Goal: Complete application form: Complete application form

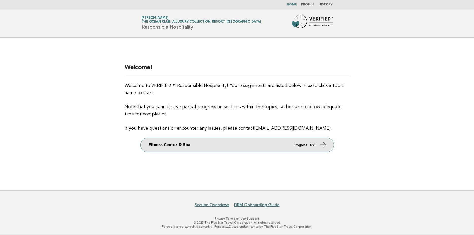
click at [293, 146] on link "Fitness Center & Spa Progress: 0%" at bounding box center [237, 145] width 193 height 14
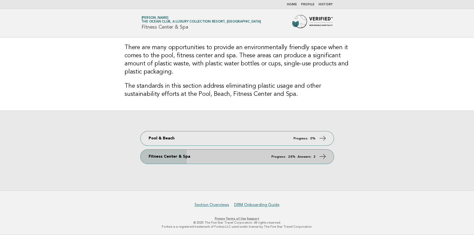
click at [317, 159] on link "Fitness Center & Spa Progress: 24% Answers: 2" at bounding box center [237, 157] width 193 height 14
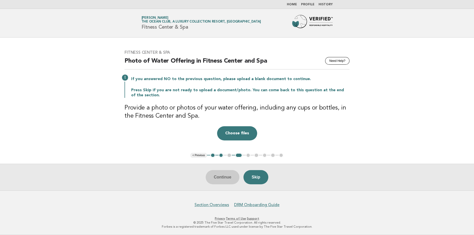
click at [229, 157] on ul "< Previous 1 2 3 4 5 6 7 8 9" at bounding box center [237, 155] width 93 height 5
click at [229, 156] on ul "< Previous 1 2 3 4 5 6 7 8 9" at bounding box center [237, 155] width 93 height 5
click at [214, 155] on button "1" at bounding box center [212, 155] width 5 height 5
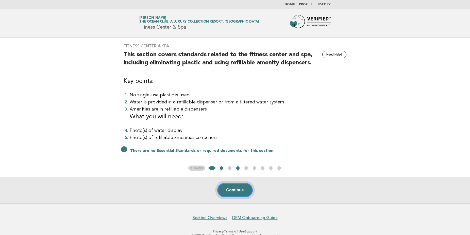
click at [231, 192] on button "Continue" at bounding box center [234, 190] width 35 height 14
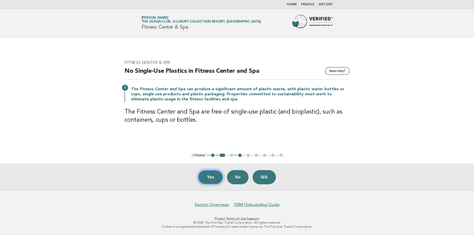
click at [216, 174] on button "Yes" at bounding box center [210, 177] width 25 height 14
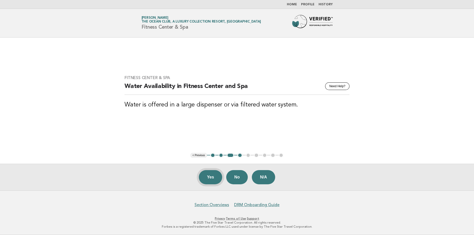
click at [203, 174] on button "Yes" at bounding box center [210, 177] width 23 height 14
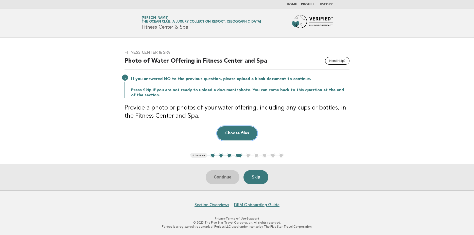
click at [227, 131] on button "Choose files" at bounding box center [237, 133] width 40 height 14
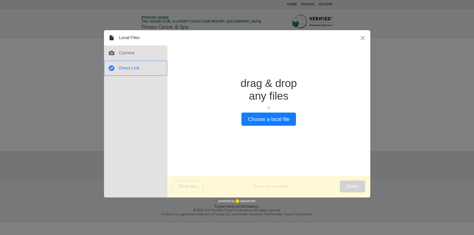
click at [132, 69] on div at bounding box center [135, 68] width 63 height 15
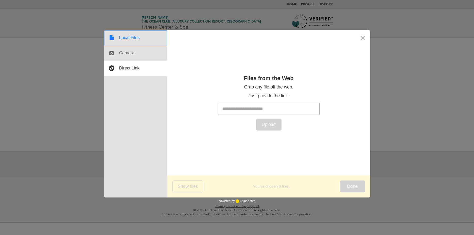
click at [127, 38] on div at bounding box center [135, 37] width 63 height 15
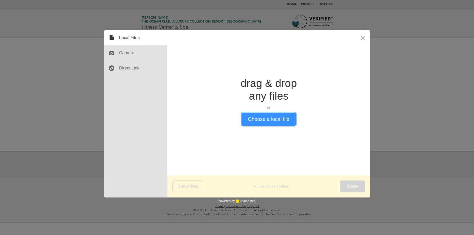
click at [260, 121] on button "Choose a local file" at bounding box center [269, 119] width 55 height 13
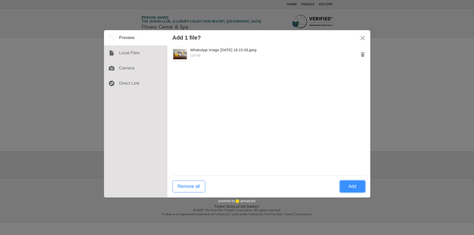
click at [358, 187] on button "Add" at bounding box center [352, 187] width 25 height 12
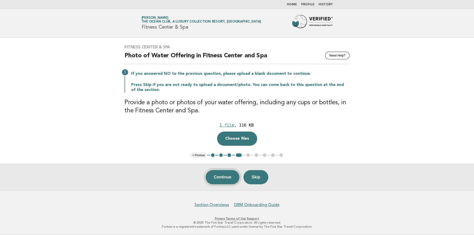
click at [231, 178] on button "Continue" at bounding box center [223, 177] width 34 height 14
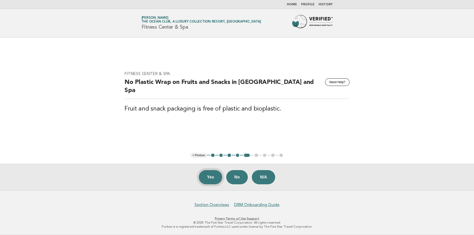
click at [209, 179] on button "Yes" at bounding box center [210, 177] width 23 height 14
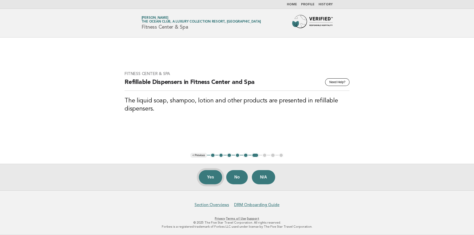
click at [207, 179] on button "Yes" at bounding box center [210, 177] width 23 height 14
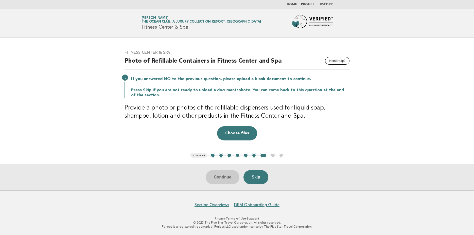
click at [274, 155] on ul "< Previous 1 2 3 4 5 6 7 8 9" at bounding box center [237, 155] width 93 height 5
click at [266, 174] on button "Skip" at bounding box center [256, 177] width 25 height 14
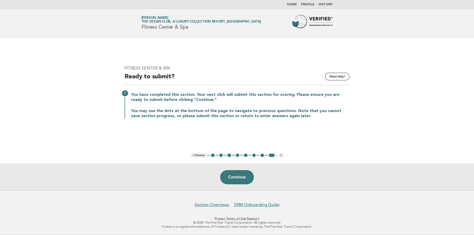
click at [263, 154] on button "7" at bounding box center [262, 155] width 5 height 5
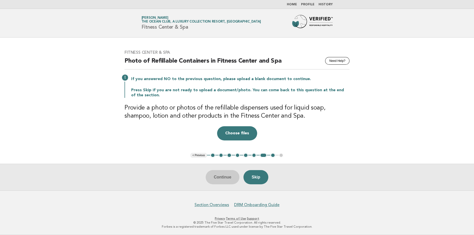
click at [295, 6] on link "Home" at bounding box center [292, 4] width 10 height 3
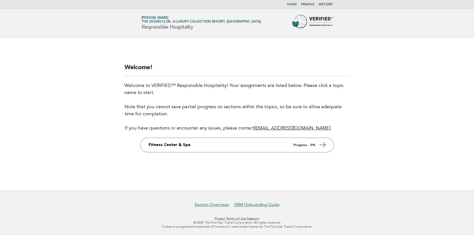
click at [317, 5] on ul "Home Profile History" at bounding box center [238, 5] width 206 height 4
click at [315, 4] on link "Profile" at bounding box center [307, 4] width 13 height 3
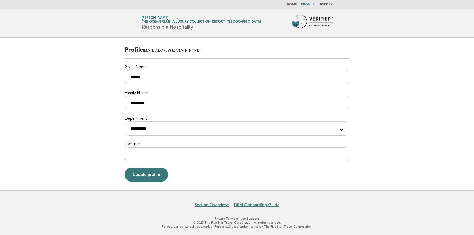
click at [323, 5] on link "History" at bounding box center [326, 4] width 14 height 3
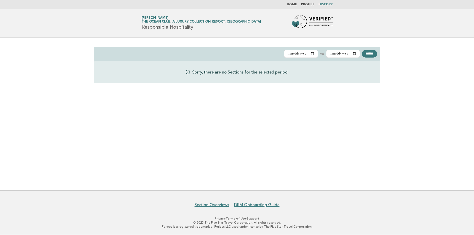
click at [294, 5] on link "Home" at bounding box center [292, 4] width 10 height 3
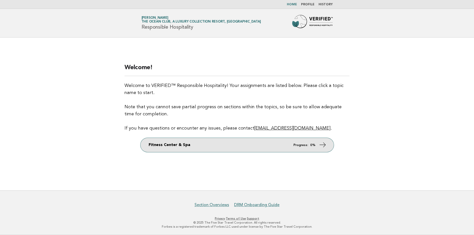
click at [296, 149] on link "Fitness Center & Spa Progress: 0%" at bounding box center [237, 145] width 193 height 14
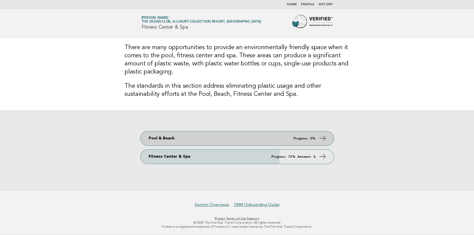
click at [309, 142] on link "Pool & Beach Progress: 0%" at bounding box center [237, 139] width 193 height 14
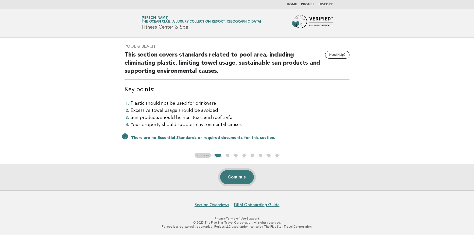
click at [240, 181] on button "Continue" at bounding box center [237, 177] width 34 height 14
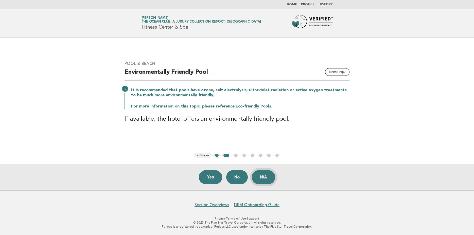
click at [265, 180] on button "N/A" at bounding box center [263, 177] width 23 height 14
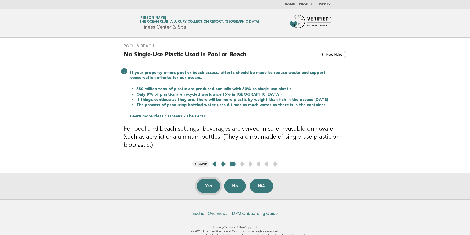
click at [204, 187] on button "Yes" at bounding box center [208, 186] width 23 height 14
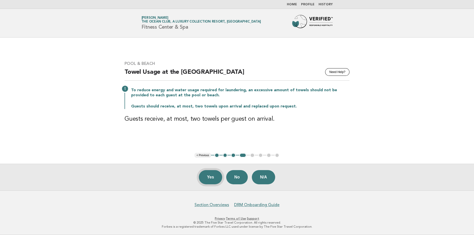
click at [213, 175] on button "Yes" at bounding box center [210, 177] width 23 height 14
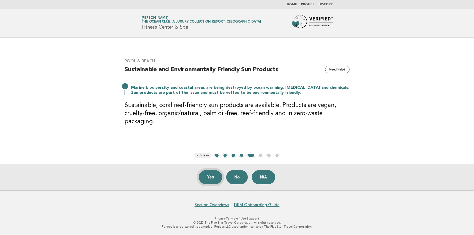
click at [207, 175] on button "Yes" at bounding box center [210, 177] width 23 height 14
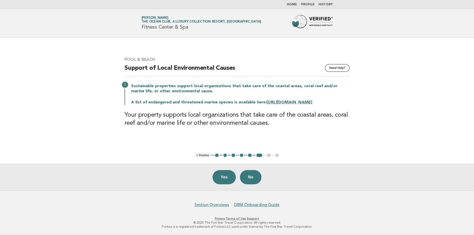
click at [210, 175] on div "Yes No" at bounding box center [237, 177] width 474 height 27
drag, startPoint x: 225, startPoint y: 177, endPoint x: 225, endPoint y: 180, distance: 3.1
click at [225, 177] on button "Yes" at bounding box center [224, 177] width 23 height 14
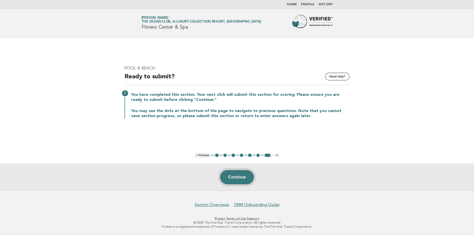
click at [238, 174] on button "Continue" at bounding box center [237, 177] width 34 height 14
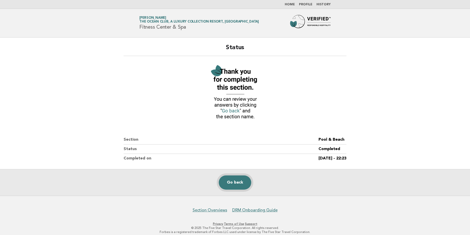
click at [241, 183] on link "Go back" at bounding box center [235, 183] width 32 height 14
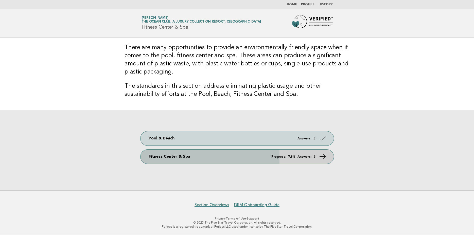
click at [288, 155] on link "Fitness Center & Spa Progress: 72% Answers: 6" at bounding box center [237, 157] width 193 height 14
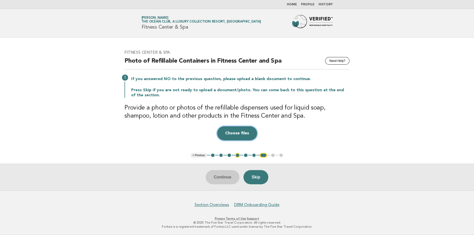
click at [239, 135] on button "Choose files" at bounding box center [237, 133] width 40 height 14
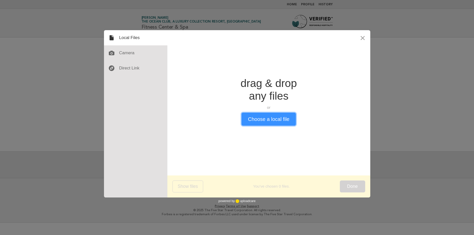
click at [271, 121] on button "Choose a local file" at bounding box center [269, 119] width 55 height 13
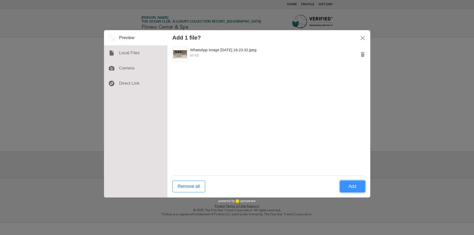
click at [356, 190] on button "Add" at bounding box center [352, 187] width 25 height 12
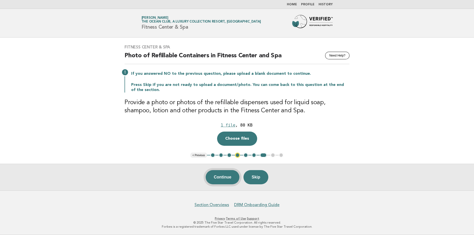
click at [224, 176] on button "Continue" at bounding box center [223, 177] width 34 height 14
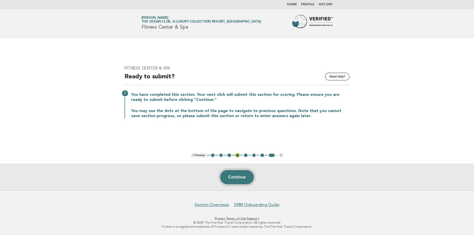
click at [239, 179] on button "Continue" at bounding box center [237, 177] width 34 height 14
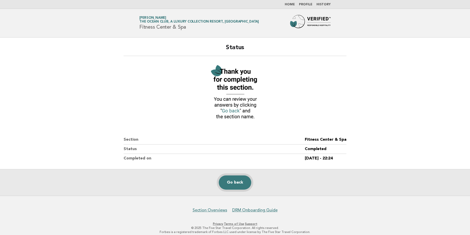
click at [237, 185] on link "Go back" at bounding box center [235, 183] width 32 height 14
